Goal: Find specific page/section: Find specific page/section

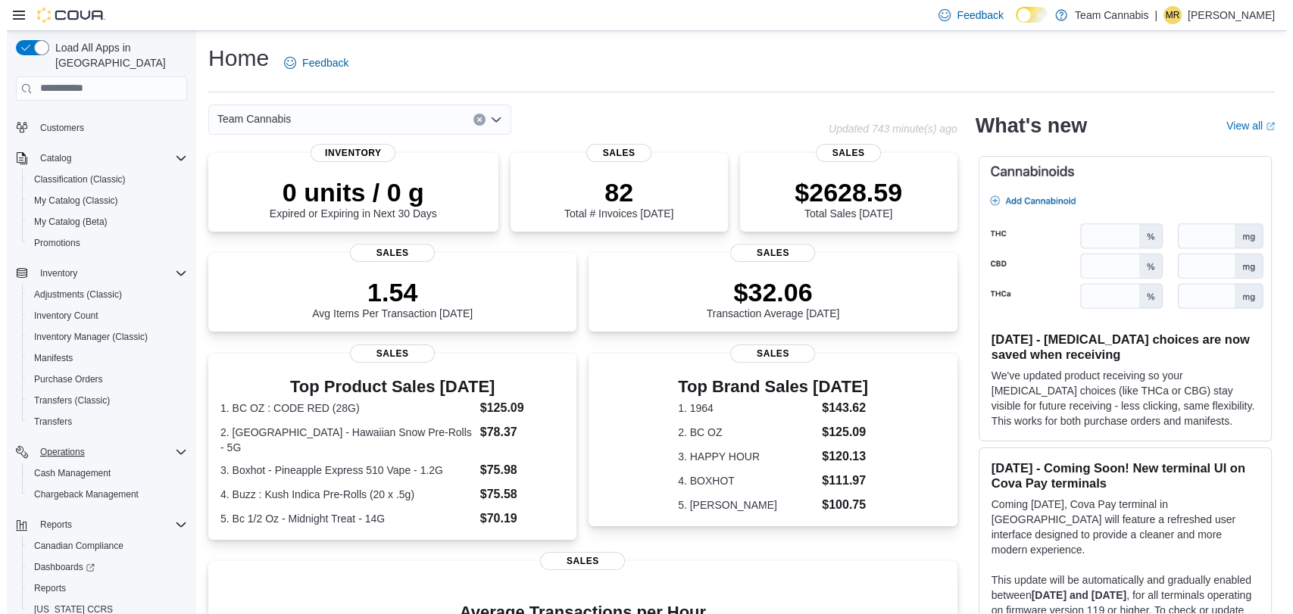
scroll to position [95, 0]
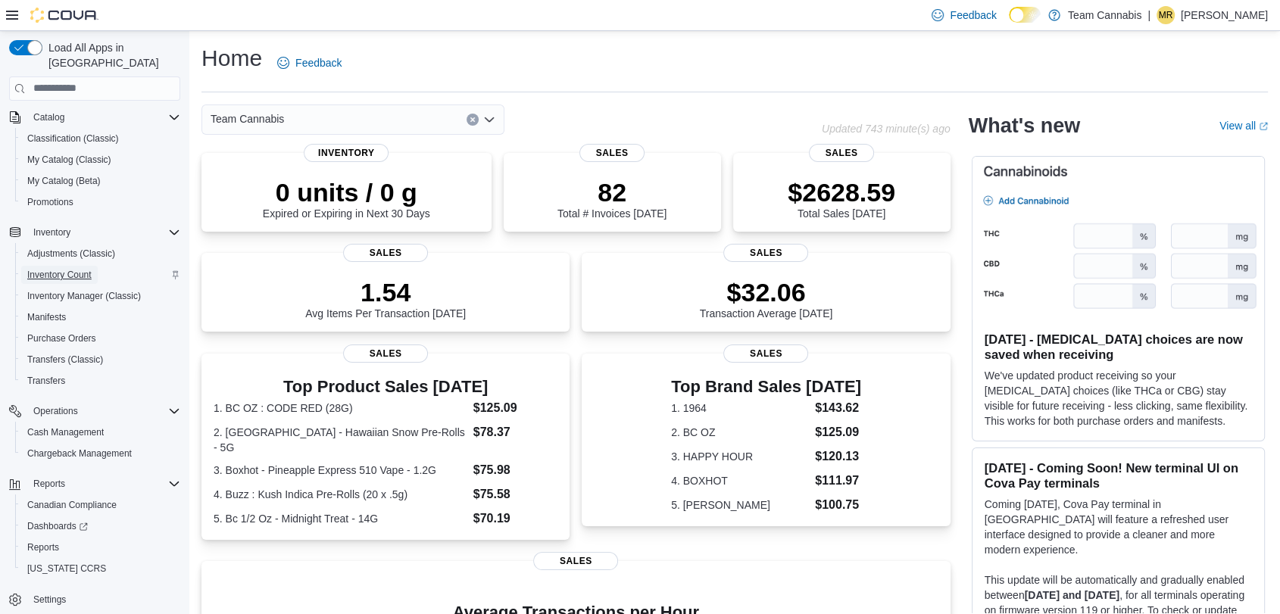
click at [69, 269] on span "Inventory Count" at bounding box center [59, 275] width 64 height 12
